Goal: Task Accomplishment & Management: Manage account settings

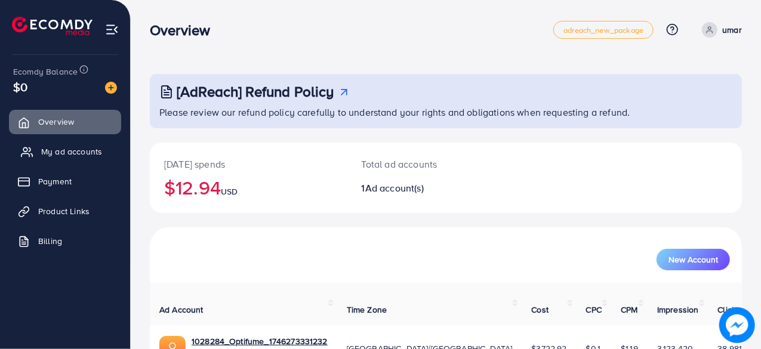
click at [88, 147] on span "My ad accounts" at bounding box center [71, 152] width 61 height 12
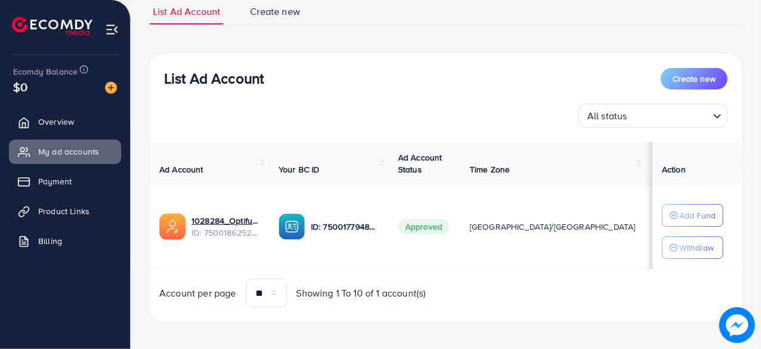
scroll to position [93, 0]
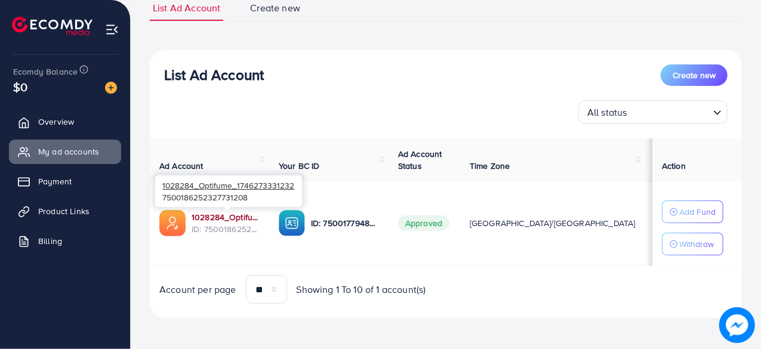
click at [210, 215] on link "1028284_Optifume_1746273331232" at bounding box center [226, 217] width 68 height 12
click at [203, 215] on link "1028284_Optifume_1746273331232" at bounding box center [226, 217] width 68 height 12
